Goal: Task Accomplishment & Management: Use online tool/utility

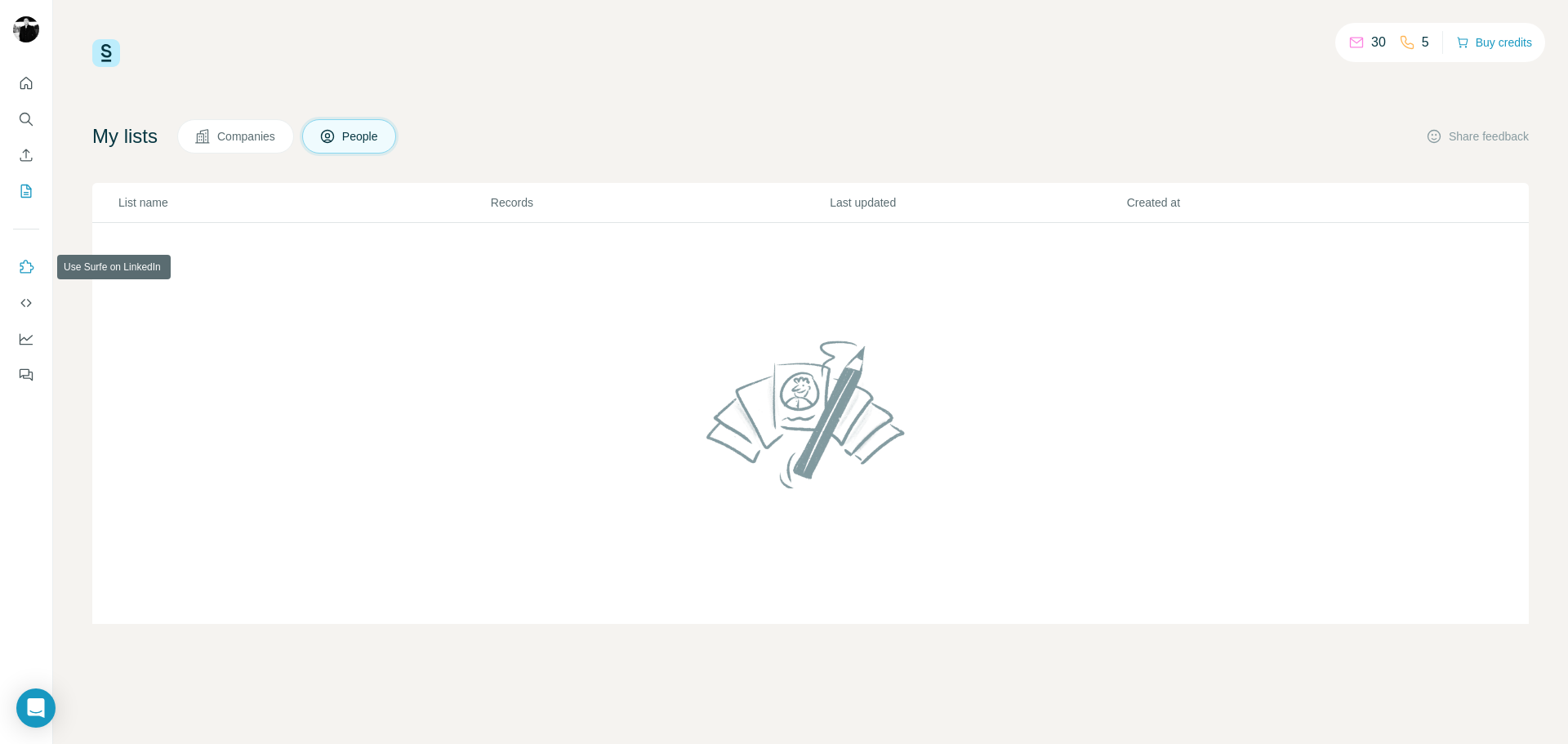
click at [29, 273] on icon "Use Surfe on LinkedIn" at bounding box center [27, 266] width 14 height 13
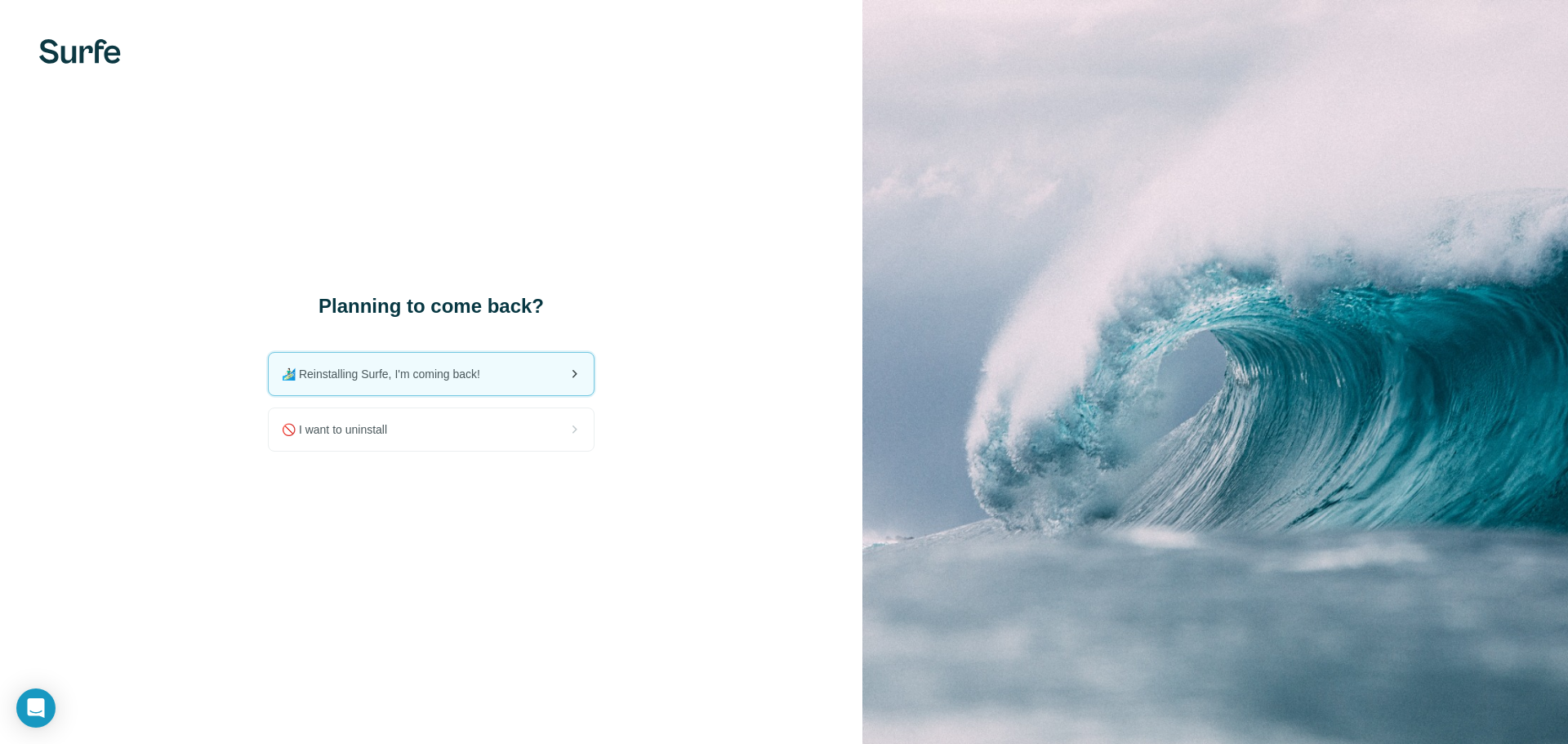
click at [513, 376] on div "🏄🏻‍♂️ Reinstalling Surfe, I'm coming back!" at bounding box center [431, 374] width 326 height 42
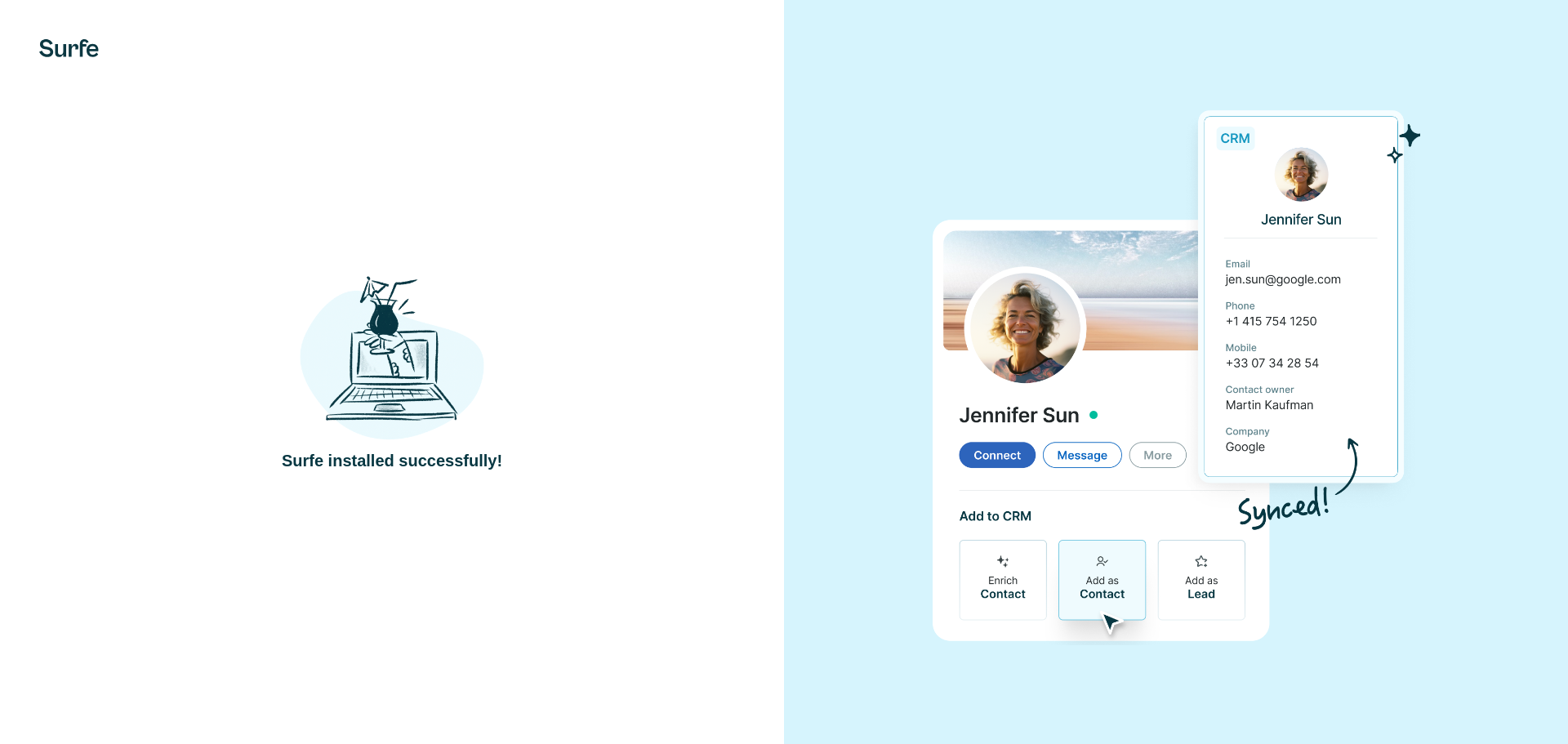
click at [419, 382] on img at bounding box center [392, 358] width 185 height 171
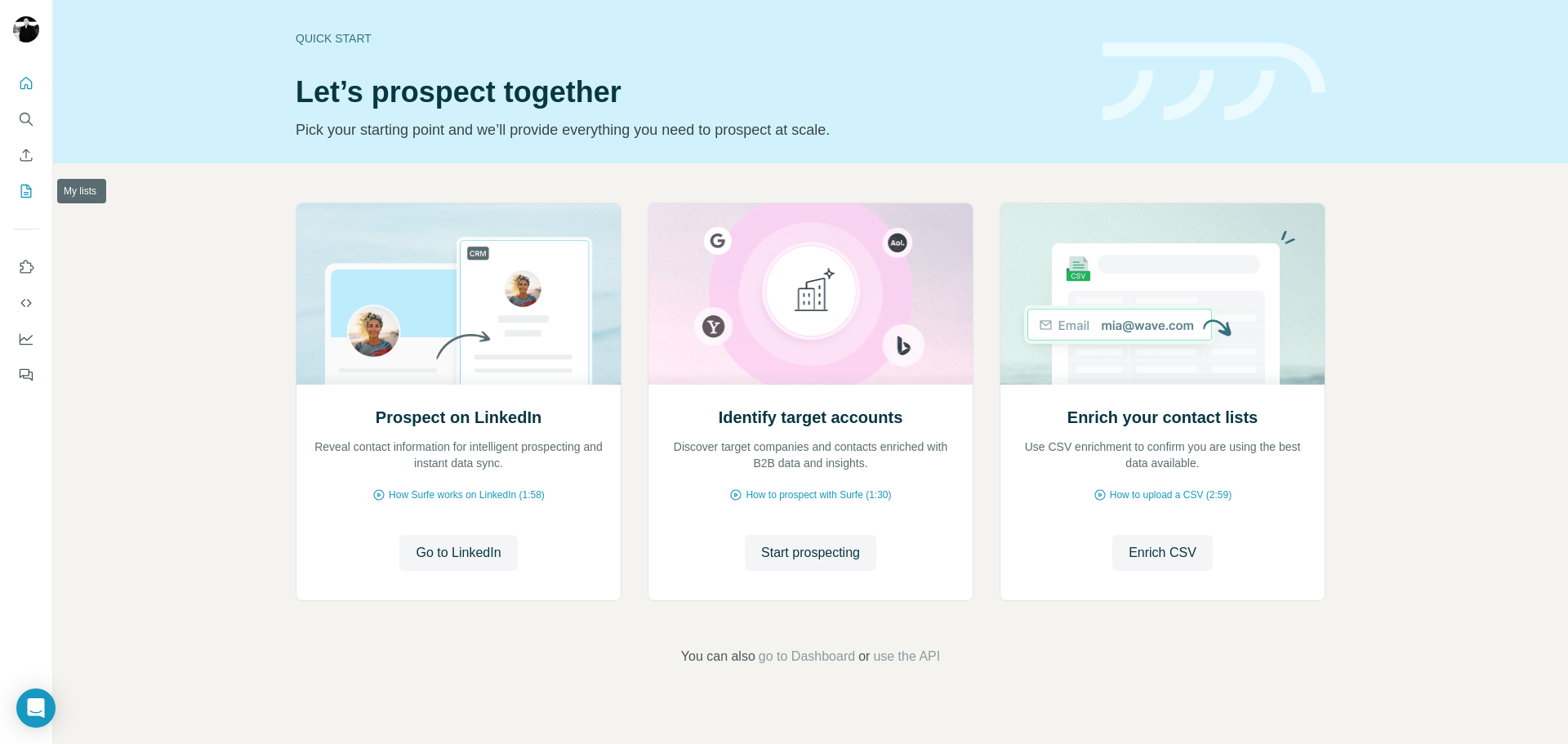
click at [39, 193] on button "My lists" at bounding box center [26, 191] width 26 height 29
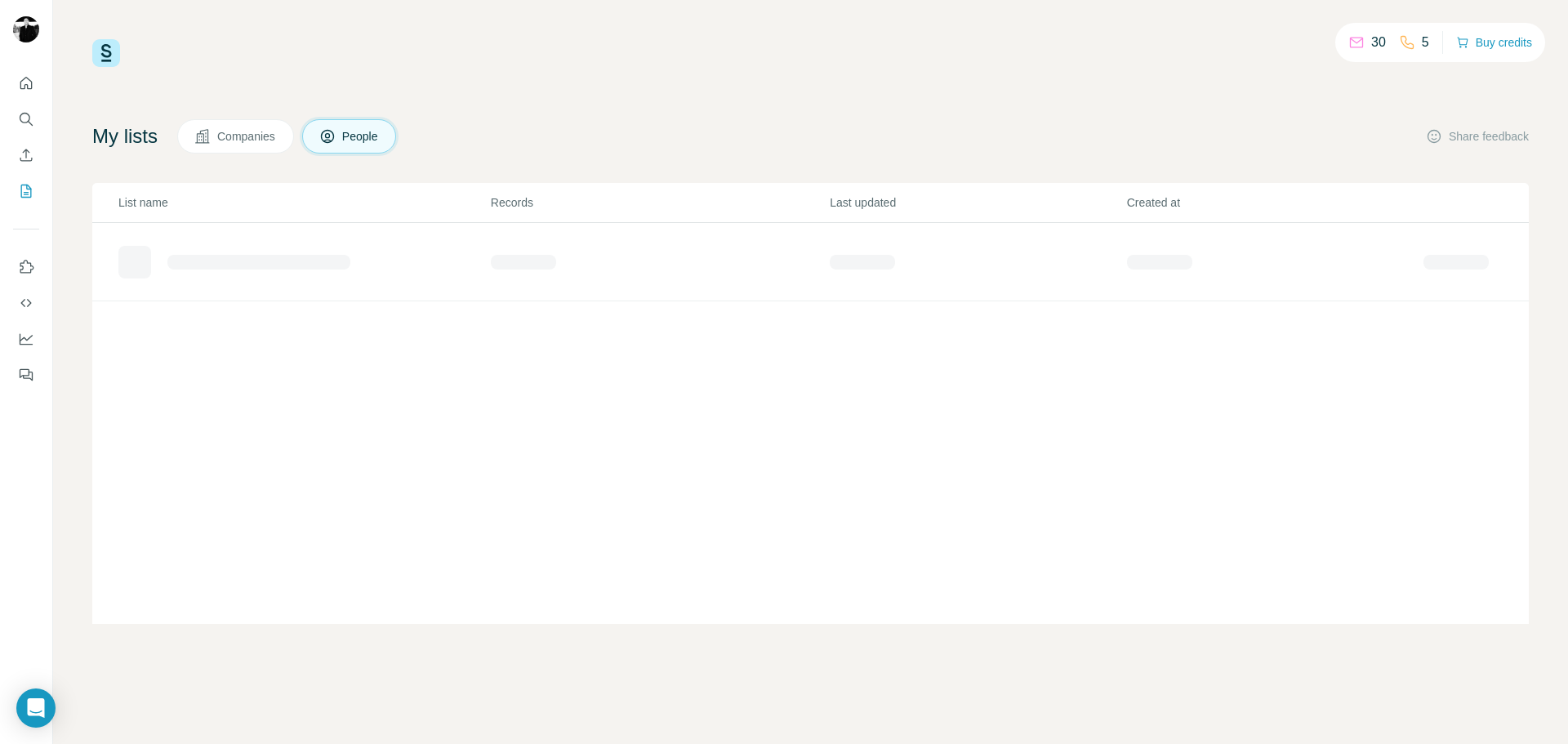
click at [238, 134] on span "Companies" at bounding box center [246, 136] width 60 height 17
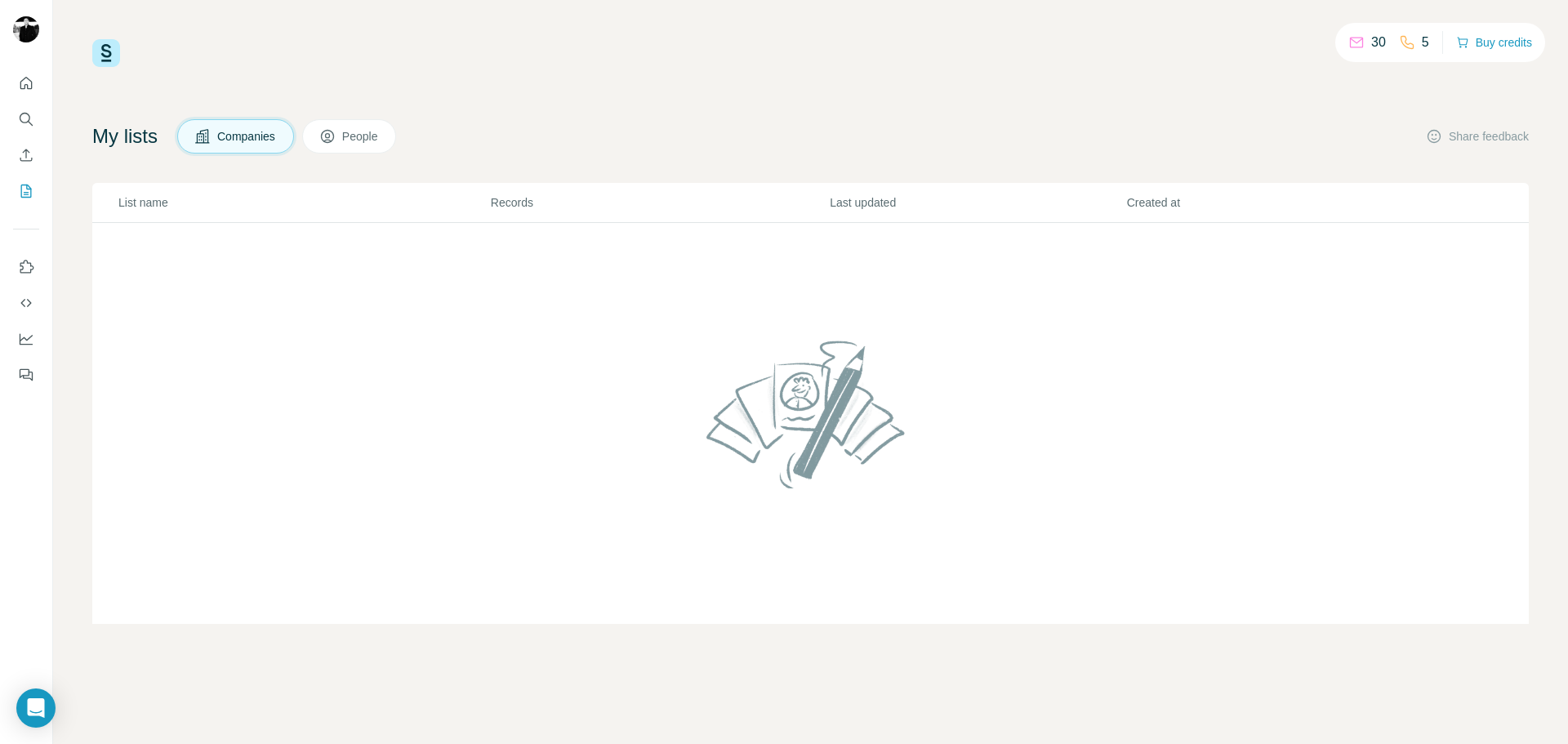
scroll to position [1, 0]
click at [22, 79] on icon "Quick start" at bounding box center [27, 84] width 17 height 17
